Goal: Book appointment/travel/reservation

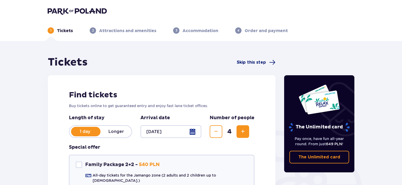
click at [256, 62] on span "Skip this step" at bounding box center [251, 62] width 29 height 6
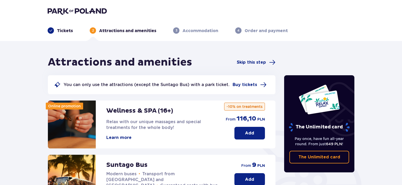
click at [199, 29] on p "Accommodation" at bounding box center [200, 31] width 36 height 6
click at [255, 61] on span "Skip this step" at bounding box center [251, 62] width 29 height 6
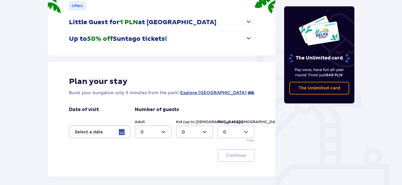
scroll to position [105, 0]
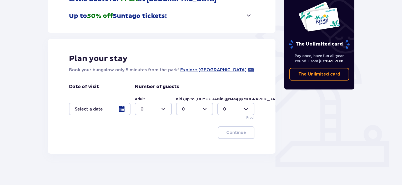
click at [124, 108] on div at bounding box center [100, 109] width 62 height 13
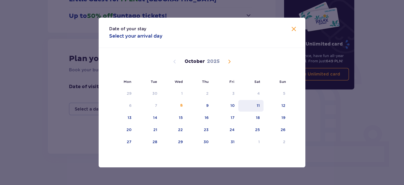
click at [262, 106] on div "11" at bounding box center [250, 106] width 25 height 12
click at [276, 107] on div "12" at bounding box center [275, 106] width 25 height 12
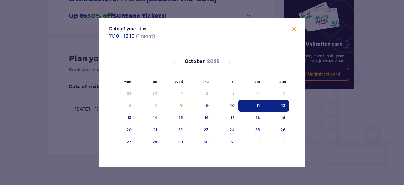
type input "[DATE] - [DATE]"
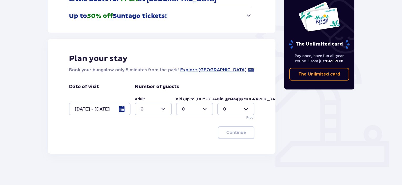
click at [153, 109] on div at bounding box center [153, 109] width 37 height 13
click at [146, 147] on div "2" at bounding box center [152, 147] width 25 height 6
type input "2"
click at [197, 110] on div at bounding box center [194, 109] width 37 height 13
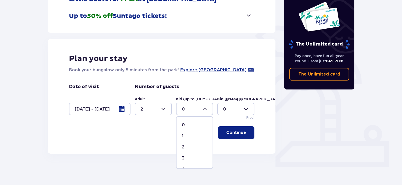
click at [188, 134] on div "1" at bounding box center [194, 136] width 25 height 6
type input "1"
click at [161, 105] on div at bounding box center [153, 109] width 37 height 13
click at [145, 159] on div "3" at bounding box center [152, 158] width 25 height 6
type input "3"
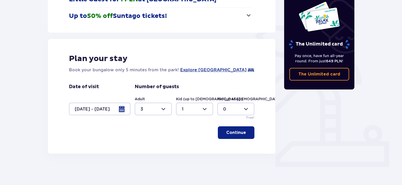
click at [202, 109] on div at bounding box center [194, 109] width 37 height 13
click at [186, 148] on div "2" at bounding box center [194, 147] width 25 height 6
type input "2"
click at [160, 110] on div at bounding box center [153, 109] width 37 height 13
click at [145, 147] on div "2" at bounding box center [152, 147] width 25 height 6
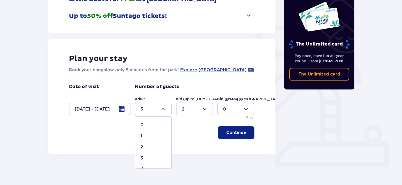
type input "2"
click at [202, 107] on div at bounding box center [194, 109] width 37 height 13
click at [188, 136] on div "1" at bounding box center [194, 136] width 25 height 6
type input "1"
click at [160, 109] on div at bounding box center [153, 109] width 37 height 13
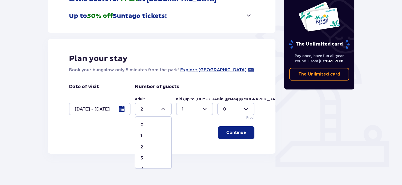
click at [141, 158] on p "3" at bounding box center [141, 158] width 3 height 6
type input "3"
click at [236, 131] on p "Continue" at bounding box center [236, 133] width 20 height 6
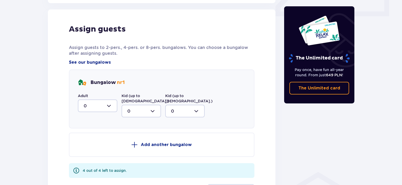
scroll to position [258, 0]
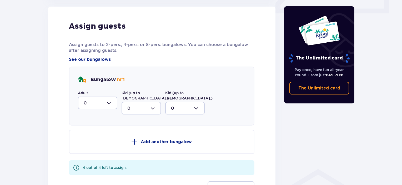
click at [111, 103] on div at bounding box center [97, 102] width 39 height 13
click at [36, 49] on div "Accommodation Offers Little Guest for 1 PLN at [GEOGRAPHIC_DATA] Nearly free ac…" at bounding box center [201, 11] width 402 height 457
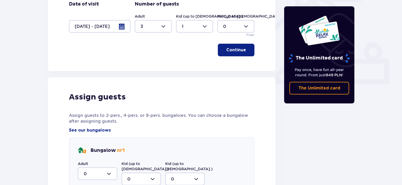
scroll to position [232, 0]
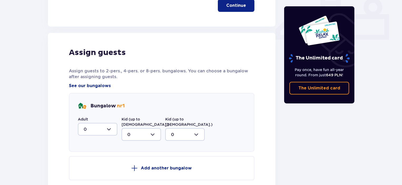
click at [115, 131] on div at bounding box center [97, 129] width 39 height 13
click at [91, 115] on div "3" at bounding box center [98, 113] width 28 height 6
type input "3"
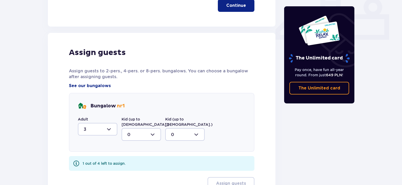
click at [137, 128] on div at bounding box center [140, 134] width 39 height 13
click at [133, 159] on div "1" at bounding box center [141, 162] width 28 height 6
type input "1"
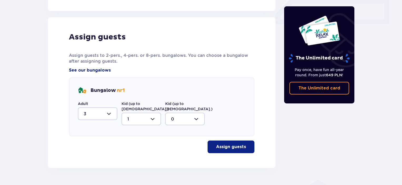
scroll to position [256, 0]
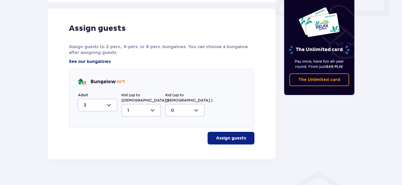
click at [235, 135] on p "Assign guests" at bounding box center [231, 138] width 30 height 6
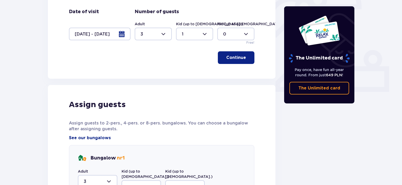
scroll to position [157, 0]
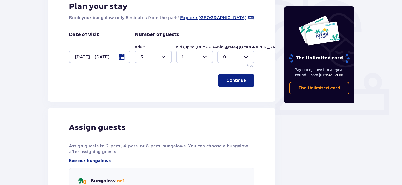
click at [164, 56] on div at bounding box center [153, 56] width 37 height 13
click at [146, 96] on div "2" at bounding box center [152, 95] width 25 height 6
type input "2"
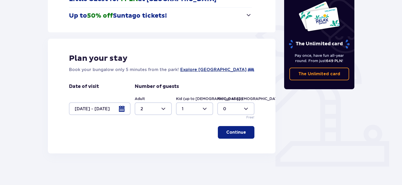
scroll to position [105, 0]
click at [193, 109] on div at bounding box center [194, 109] width 37 height 13
click at [188, 148] on div "2" at bounding box center [194, 147] width 25 height 6
type input "2"
click at [233, 133] on p "Continue" at bounding box center [236, 133] width 20 height 6
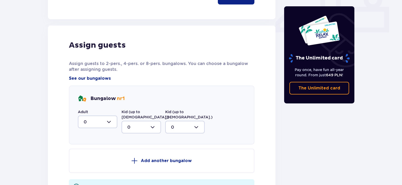
scroll to position [258, 0]
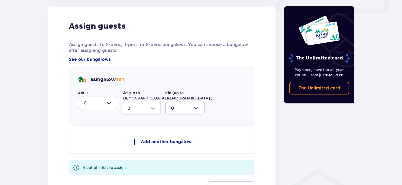
click at [110, 103] on div at bounding box center [97, 102] width 39 height 13
click at [90, 142] on div "2" at bounding box center [98, 141] width 28 height 6
type input "2"
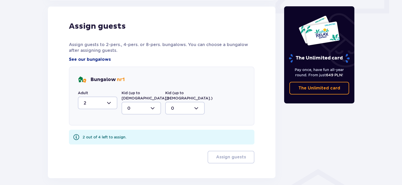
click at [137, 104] on div at bounding box center [140, 108] width 39 height 13
click at [130, 143] on div "2" at bounding box center [141, 146] width 28 height 6
type input "2"
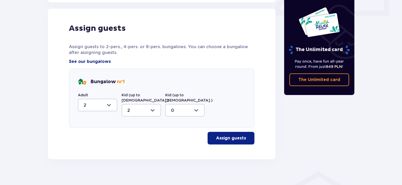
click at [227, 135] on p "Assign guests" at bounding box center [231, 138] width 30 height 6
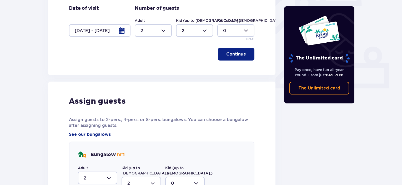
scroll to position [0, 0]
